Goal: Transaction & Acquisition: Purchase product/service

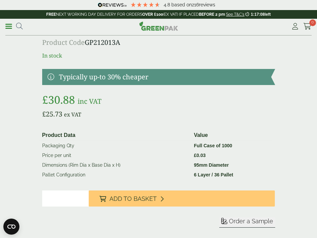
scroll to position [222, 0]
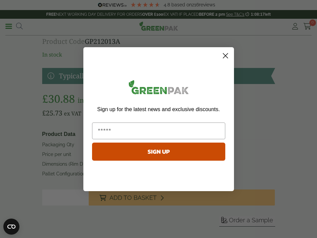
click at [223, 54] on icon "Close dialog" at bounding box center [225, 55] width 5 height 5
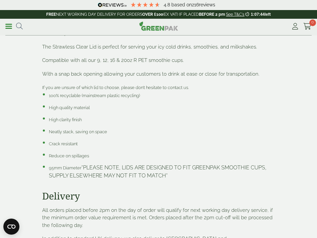
scroll to position [499, 0]
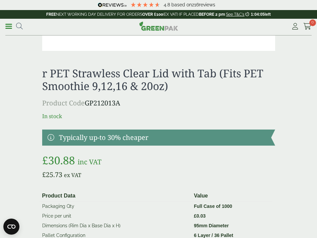
scroll to position [236, 0]
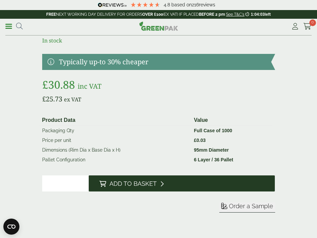
click at [122, 183] on span "Add to Basket" at bounding box center [132, 183] width 47 height 7
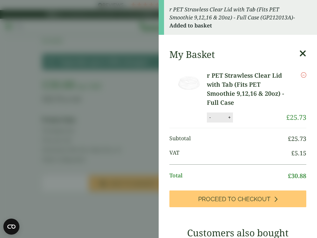
click at [304, 54] on icon at bounding box center [302, 53] width 7 height 9
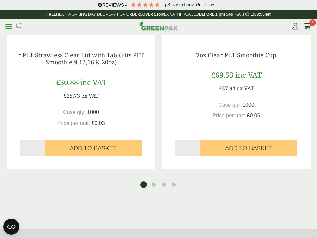
scroll to position [885, 0]
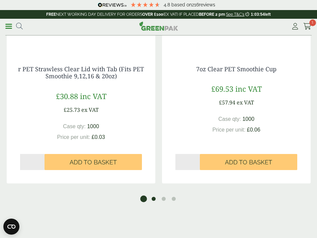
click at [155, 195] on button "2" at bounding box center [153, 198] width 7 height 7
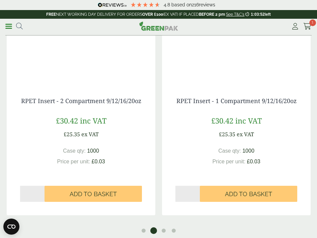
scroll to position [854, 0]
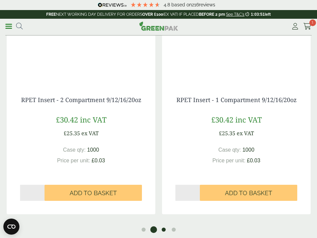
click at [162, 226] on button "3" at bounding box center [163, 229] width 7 height 7
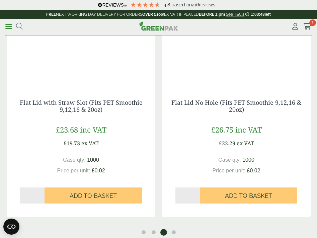
scroll to position [852, 0]
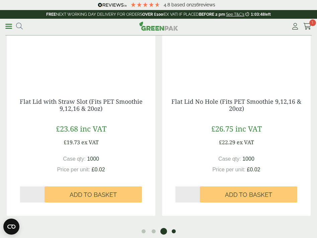
click at [172, 228] on button "4" at bounding box center [173, 231] width 7 height 7
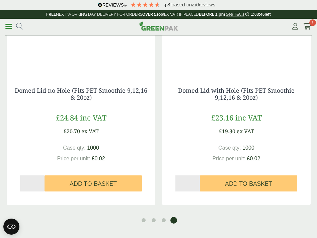
scroll to position [864, 0]
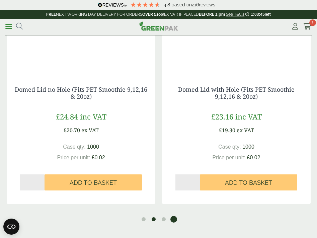
click at [152, 216] on button "2" at bounding box center [153, 219] width 7 height 7
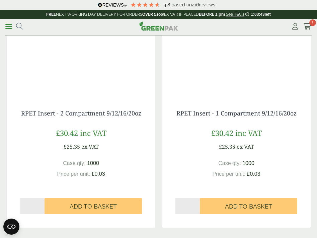
scroll to position [882, 0]
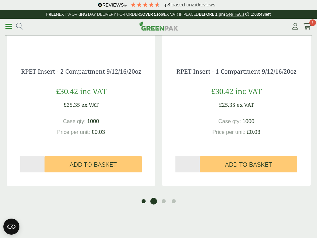
click at [144, 198] on button "1" at bounding box center [143, 201] width 7 height 7
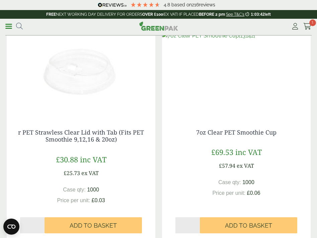
scroll to position [815, 0]
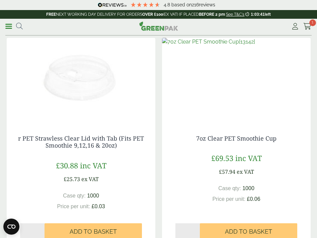
click at [214, 85] on img at bounding box center [236, 80] width 149 height 84
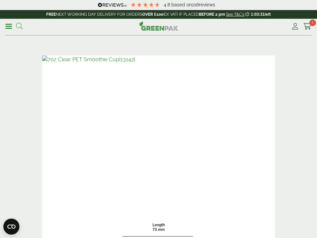
click at [19, 26] on icon at bounding box center [19, 26] width 7 height 7
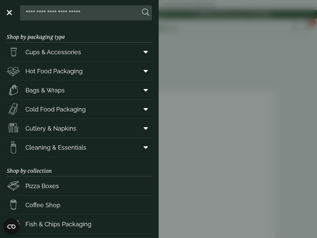
click at [37, 54] on span "Cups & Accessories" at bounding box center [53, 52] width 56 height 9
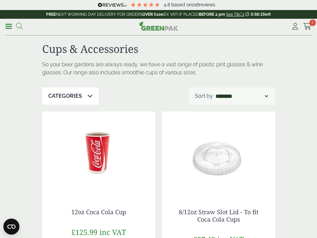
click at [19, 25] on icon at bounding box center [19, 26] width 7 height 7
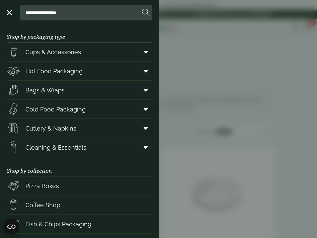
click at [144, 53] on icon at bounding box center [146, 52] width 4 height 7
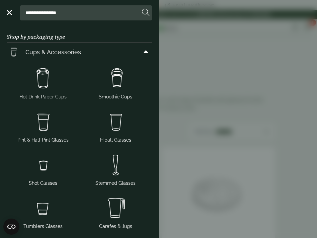
scroll to position [6, 0]
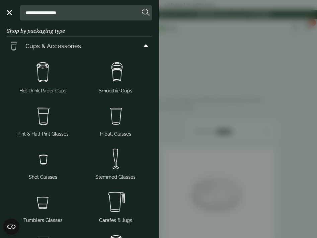
click at [115, 79] on img at bounding box center [115, 72] width 67 height 27
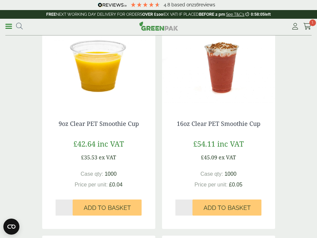
scroll to position [332, 0]
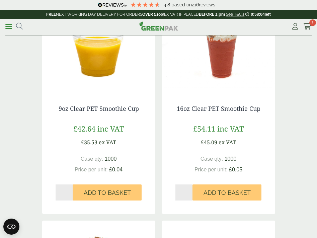
click at [215, 99] on div "16oz Clear PET Smoothie Cup £54.11 inc VAT £45.09 ex VAT Case qty: 1000 Price p…" at bounding box center [218, 153] width 113 height 122
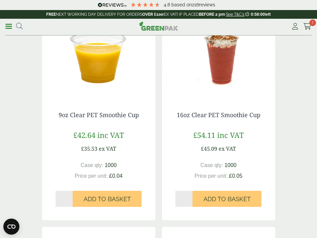
scroll to position [307, 0]
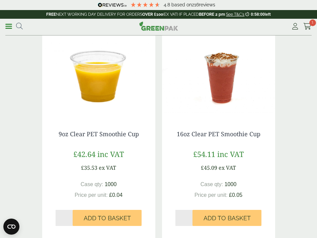
click at [221, 74] on img at bounding box center [218, 75] width 113 height 84
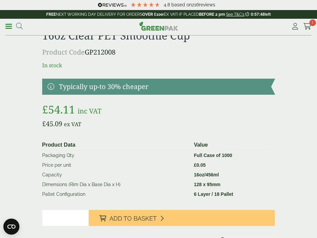
scroll to position [1286, 0]
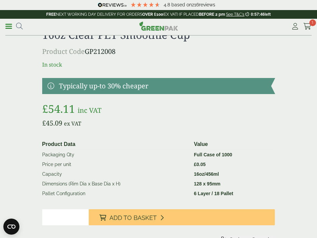
click at [176, 85] on link at bounding box center [158, 86] width 233 height 16
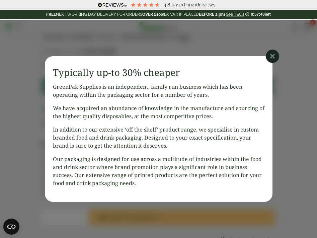
click at [274, 53] on icon at bounding box center [272, 56] width 13 height 13
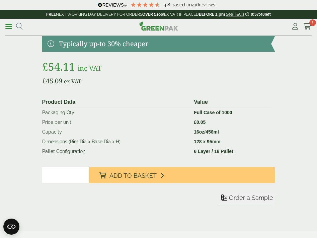
scroll to position [1338, 0]
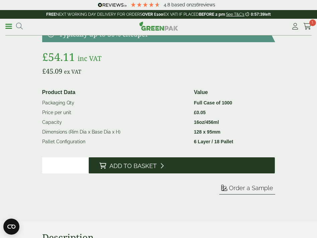
click at [183, 163] on button "Add to Basket" at bounding box center [182, 165] width 186 height 16
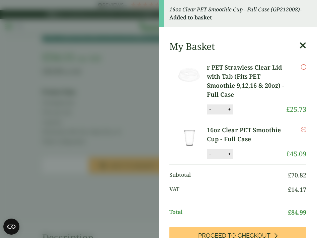
click at [302, 44] on icon at bounding box center [302, 45] width 7 height 9
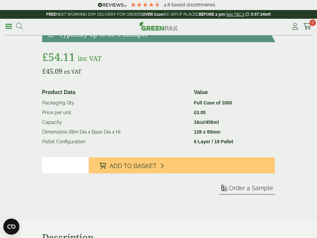
scroll to position [1290, 0]
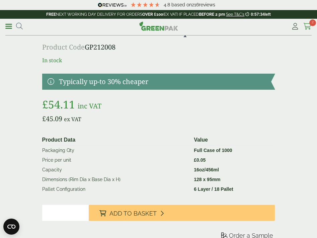
click at [308, 26] on icon at bounding box center [307, 26] width 8 height 7
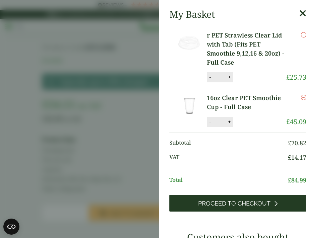
scroll to position [34, 0]
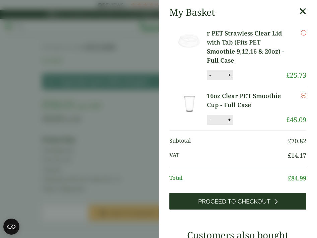
click at [228, 199] on span "Proceed to Checkout" at bounding box center [234, 201] width 72 height 7
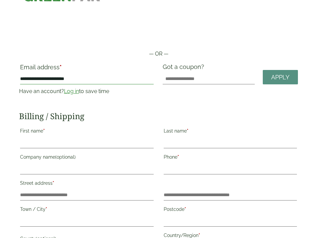
scroll to position [38, 0]
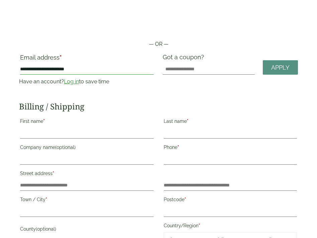
type input "**********"
type input "*****"
type input "******"
type input "**********"
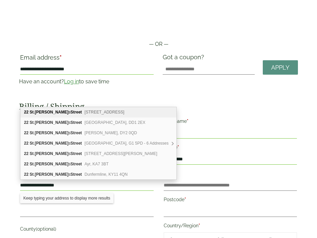
click at [85, 110] on span "Cambridge, CB2 3AX" at bounding box center [105, 112] width 40 height 5
type input "**********"
type input "*********"
type input "*******"
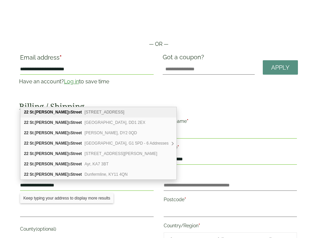
type input "**********"
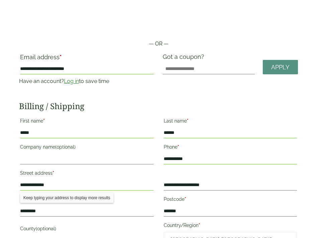
scroll to position [53, 0]
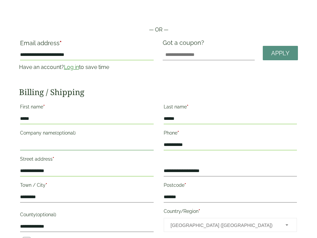
click at [77, 149] on input "Company name (optional)" at bounding box center [87, 145] width 134 height 11
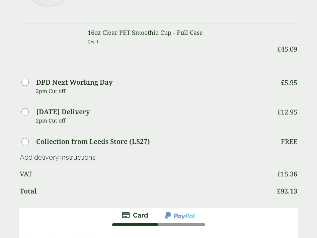
scroll to position [397, 0]
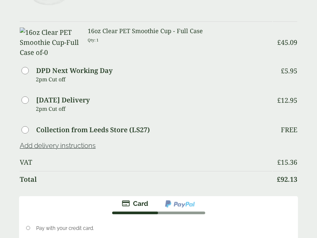
type input "*****"
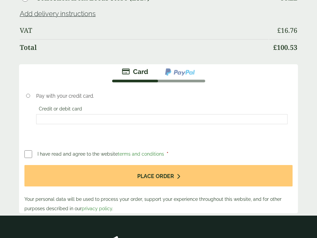
scroll to position [553, 0]
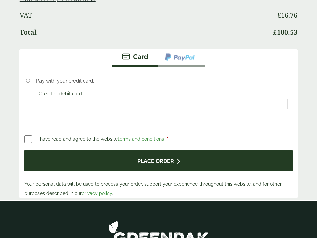
click at [63, 166] on button "Place order" at bounding box center [158, 161] width 268 height 22
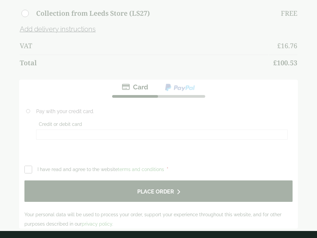
scroll to position [0, 0]
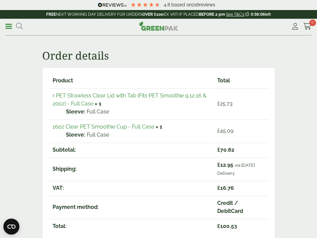
scroll to position [46, 0]
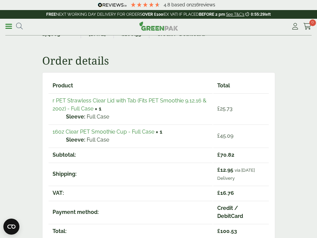
click at [10, 26] on span at bounding box center [8, 26] width 7 height 1
click at [7, 24] on link "Menu" at bounding box center [8, 25] width 7 height 7
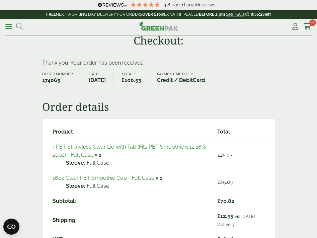
scroll to position [0, 0]
click at [8, 26] on span at bounding box center [8, 26] width 7 height 1
click at [150, 28] on img at bounding box center [158, 25] width 39 height 9
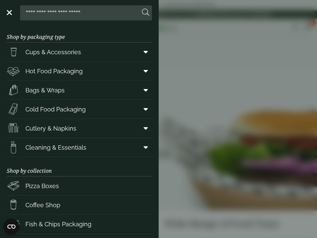
click at [58, 108] on span "Cold Food Packaging" at bounding box center [55, 109] width 60 height 9
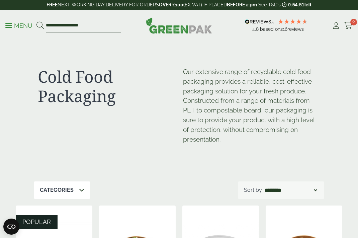
click at [6, 24] on link "Menu" at bounding box center [18, 25] width 27 height 7
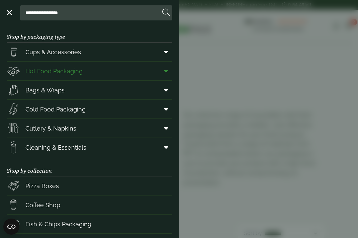
click at [165, 70] on icon at bounding box center [166, 71] width 4 height 7
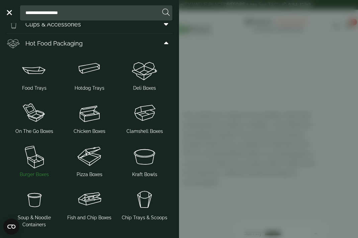
scroll to position [26, 0]
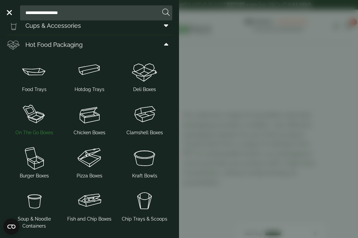
click at [33, 121] on img at bounding box center [34, 114] width 50 height 27
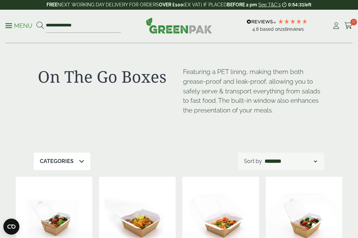
click at [15, 23] on p "Menu" at bounding box center [18, 26] width 27 height 8
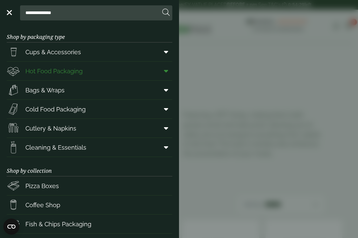
click at [45, 70] on span "Hot Food Packaging" at bounding box center [53, 71] width 57 height 9
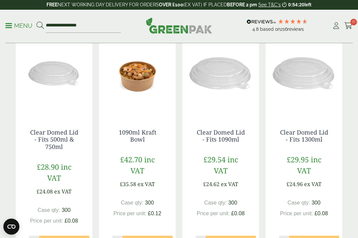
scroll to position [671, 0]
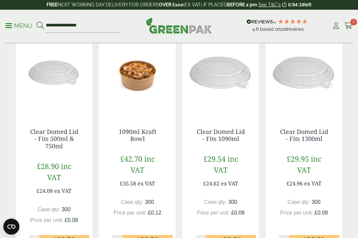
click at [15, 24] on p "Menu" at bounding box center [18, 26] width 27 height 8
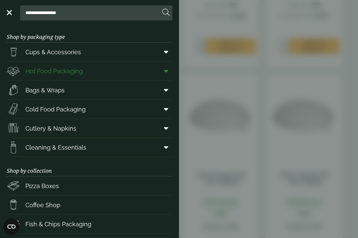
click at [167, 70] on icon at bounding box center [166, 71] width 4 height 7
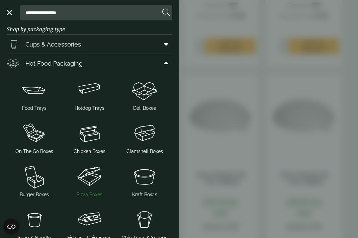
scroll to position [7, 0]
click at [141, 95] on img at bounding box center [145, 90] width 50 height 27
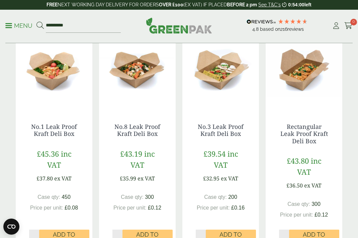
scroll to position [169, 0]
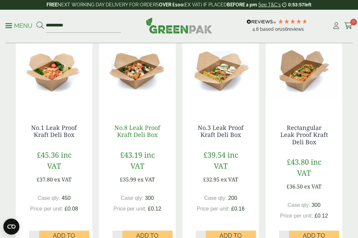
click at [129, 126] on link "No.8 Leak Proof Kraft Deli Box" at bounding box center [137, 131] width 46 height 15
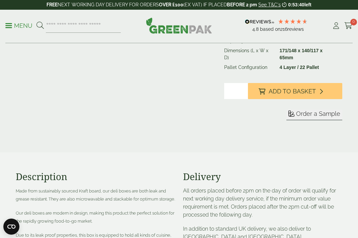
scroll to position [180, 0]
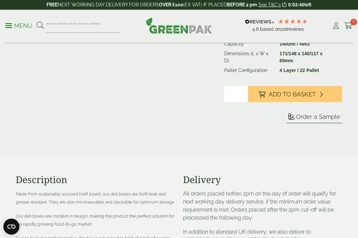
click at [305, 113] on span "Order a Sample" at bounding box center [318, 116] width 44 height 7
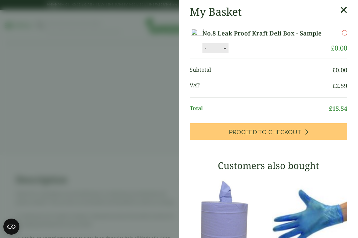
scroll to position [0, 0]
click at [341, 8] on icon at bounding box center [343, 9] width 7 height 9
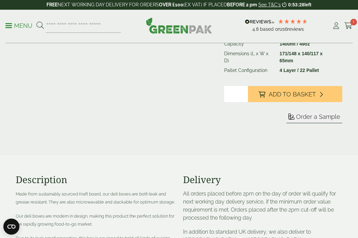
scroll to position [14, 0]
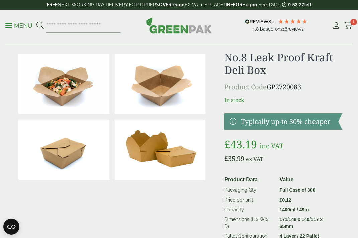
click at [13, 25] on p "Menu" at bounding box center [18, 26] width 27 height 8
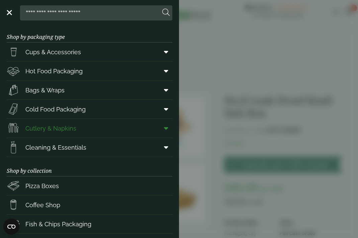
click at [163, 129] on span at bounding box center [164, 128] width 15 height 13
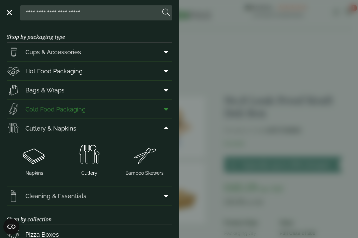
click at [163, 108] on span at bounding box center [164, 109] width 15 height 13
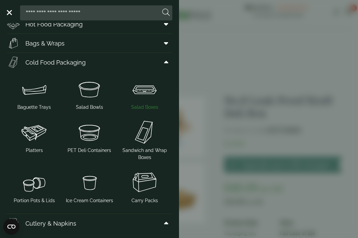
scroll to position [57, 0]
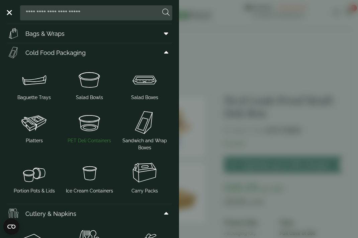
click at [80, 124] on img at bounding box center [90, 122] width 50 height 27
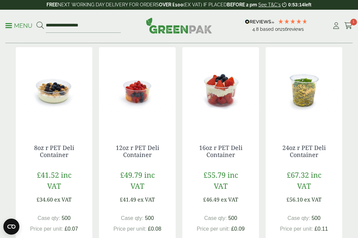
scroll to position [147, 0]
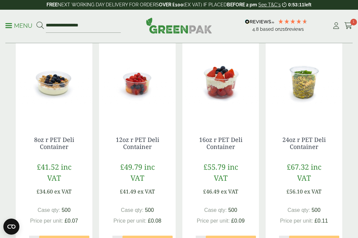
click at [219, 103] on img at bounding box center [220, 81] width 77 height 84
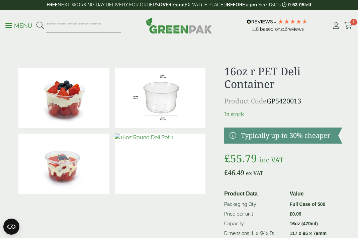
click at [171, 176] on img at bounding box center [160, 164] width 91 height 61
click at [64, 162] on img at bounding box center [63, 164] width 91 height 61
click at [157, 96] on img at bounding box center [160, 98] width 91 height 61
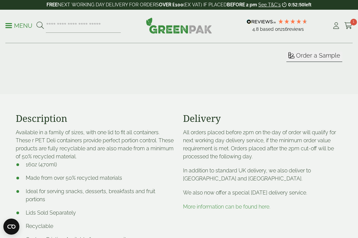
scroll to position [254, 0]
